Goal: Find specific page/section: Find specific page/section

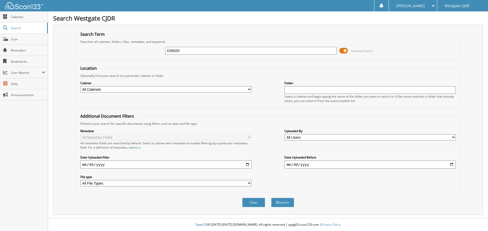
type input "D39020"
click at [271, 198] on button "Search" at bounding box center [282, 202] width 23 height 9
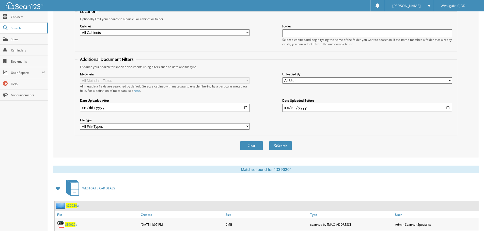
scroll to position [105, 0]
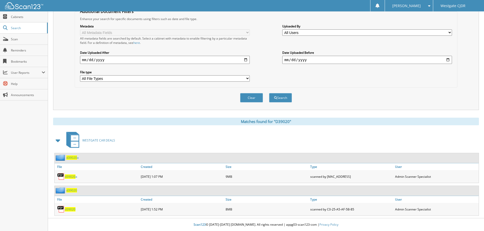
click at [73, 176] on span "d39020" at bounding box center [70, 177] width 11 height 4
click at [74, 210] on span "d39020" at bounding box center [70, 210] width 11 height 4
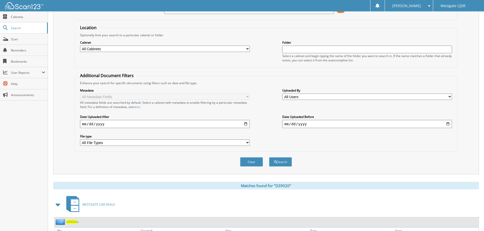
scroll to position [0, 0]
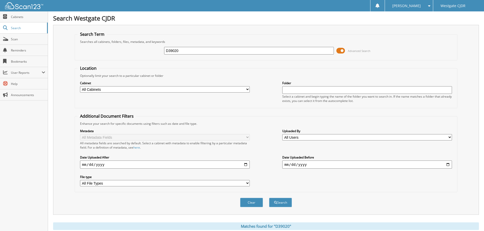
drag, startPoint x: 178, startPoint y: 53, endPoint x: 130, endPoint y: 54, distance: 47.5
click at [130, 54] on div "D39020 Advanced Search" at bounding box center [265, 51] width 377 height 14
paste input "14787P"
type input "14787P"
click at [269, 198] on button "Search" at bounding box center [280, 202] width 23 height 9
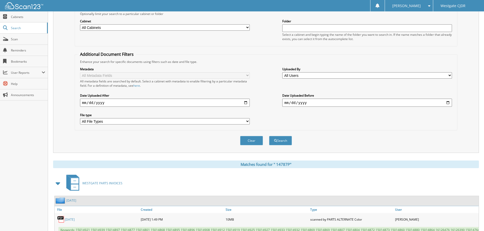
scroll to position [140, 0]
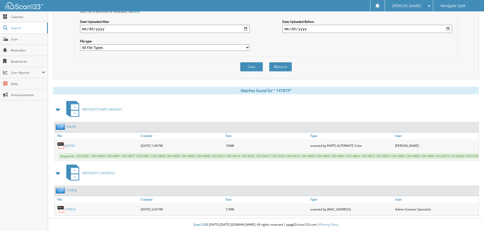
click at [72, 210] on link "14787p" at bounding box center [70, 210] width 11 height 4
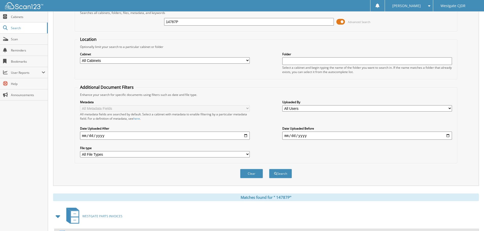
scroll to position [0, 0]
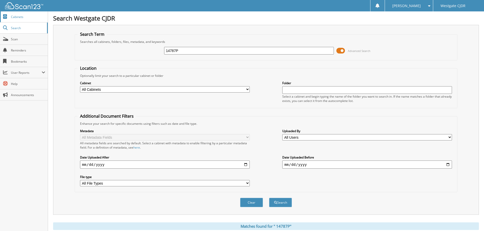
click at [16, 20] on link "Cabinets" at bounding box center [24, 16] width 48 height 11
